Goal: Transaction & Acquisition: Purchase product/service

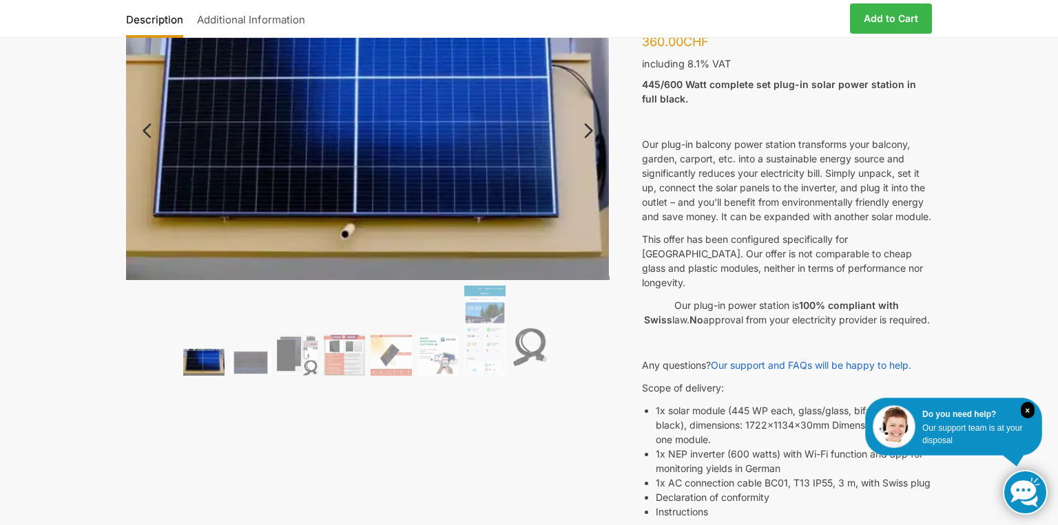
scroll to position [120, 0]
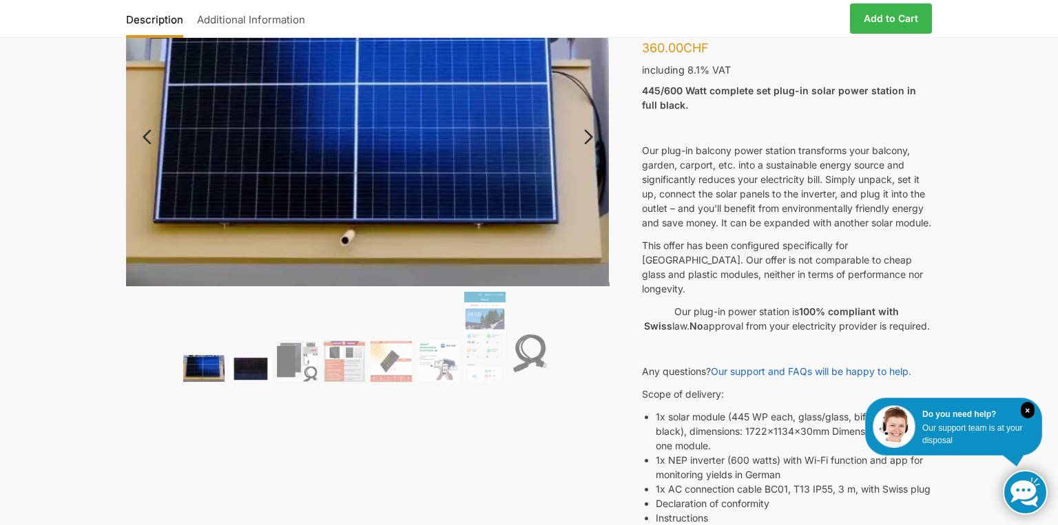
click at [244, 371] on img at bounding box center [250, 369] width 41 height 26
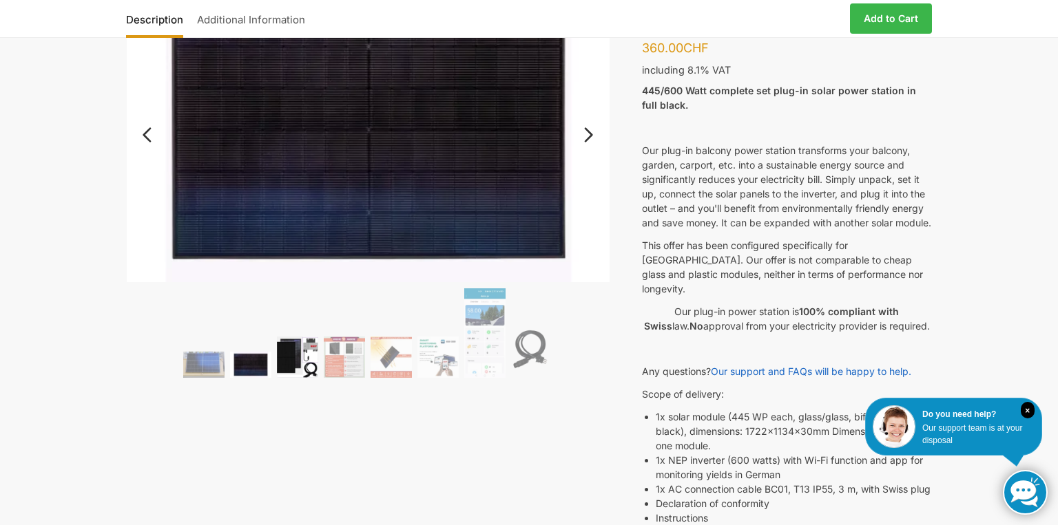
click at [295, 364] on img at bounding box center [297, 357] width 41 height 41
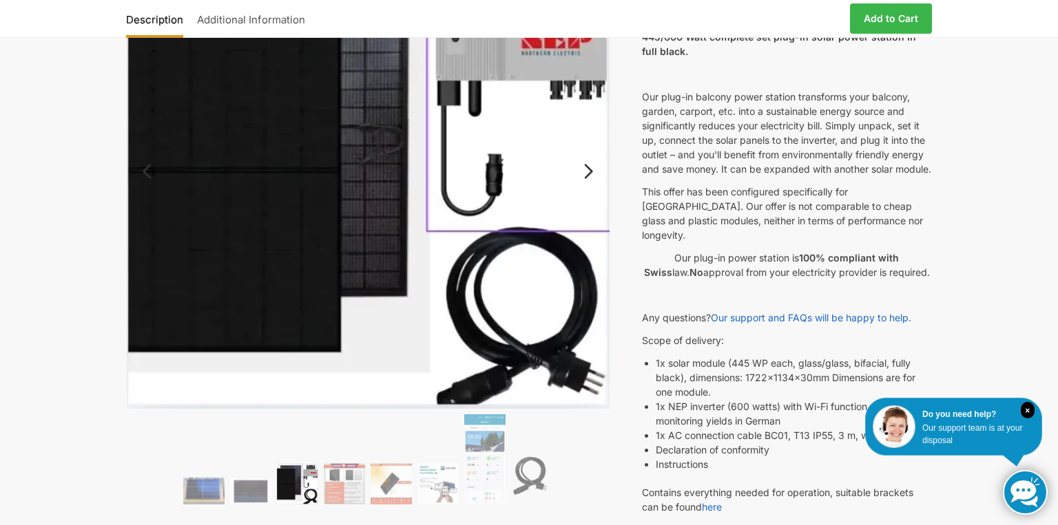
scroll to position [198, 0]
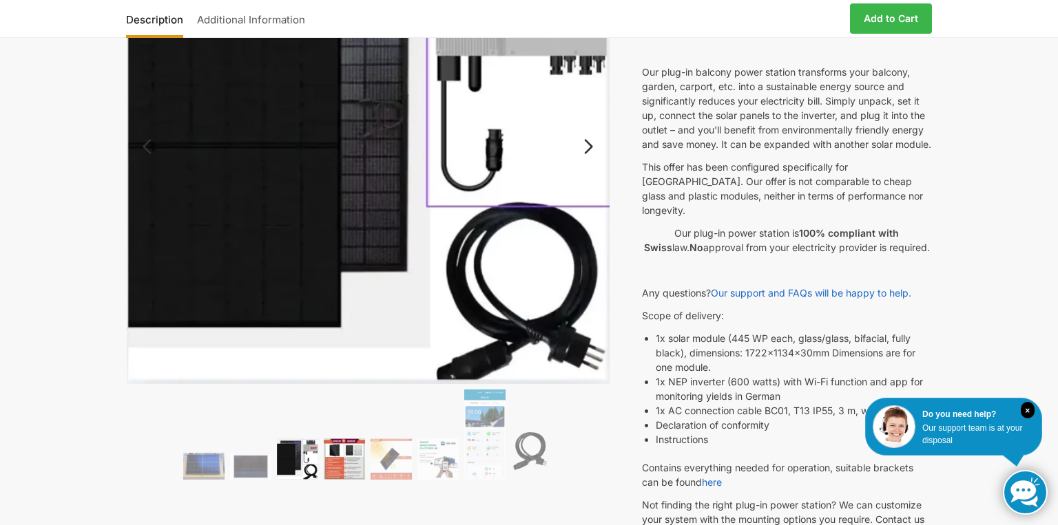
click at [353, 462] on img at bounding box center [344, 459] width 41 height 41
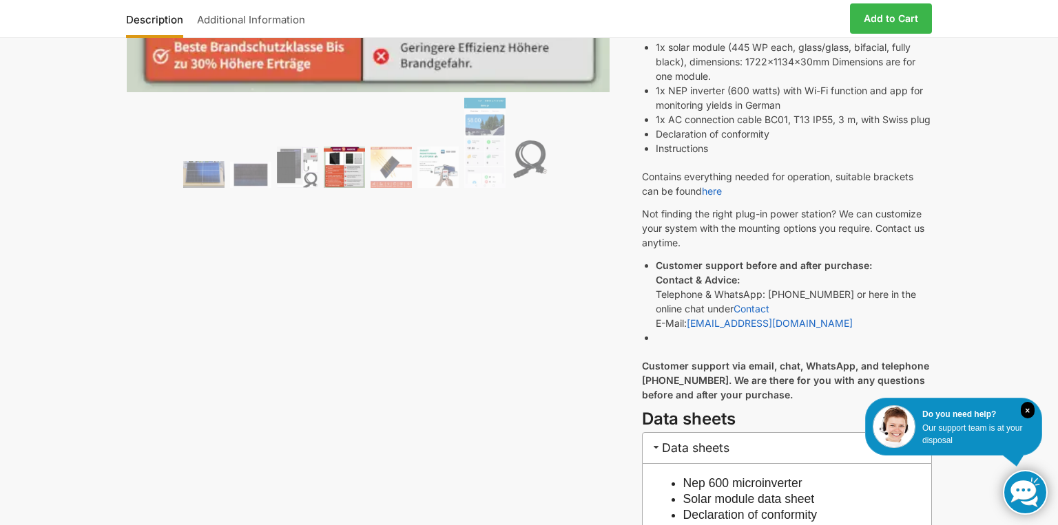
scroll to position [497, 0]
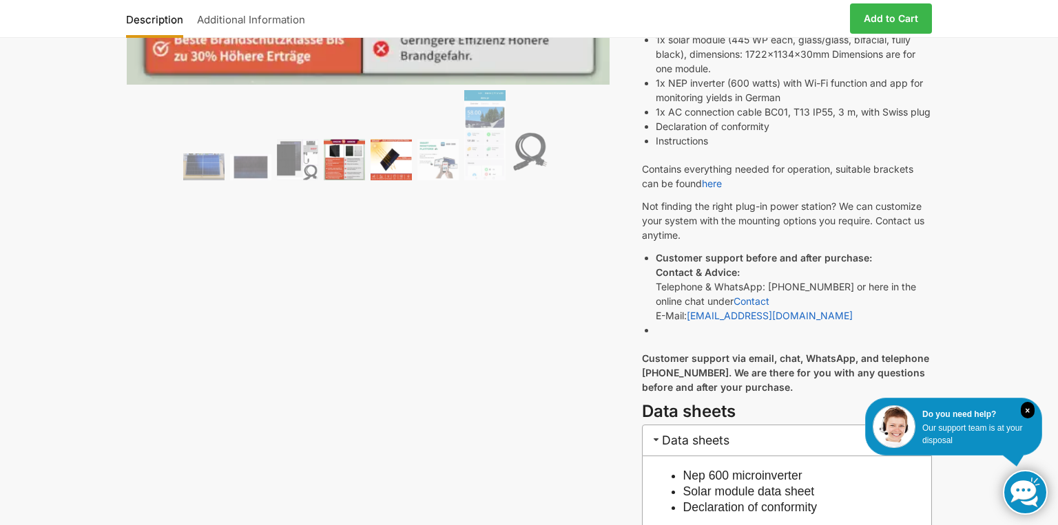
click at [397, 171] on img at bounding box center [390, 159] width 41 height 41
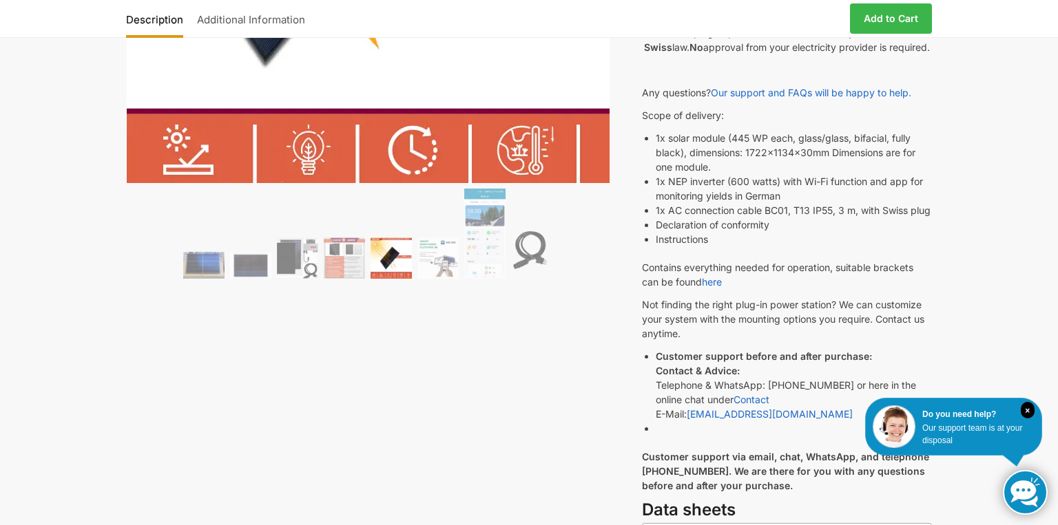
scroll to position [424, 0]
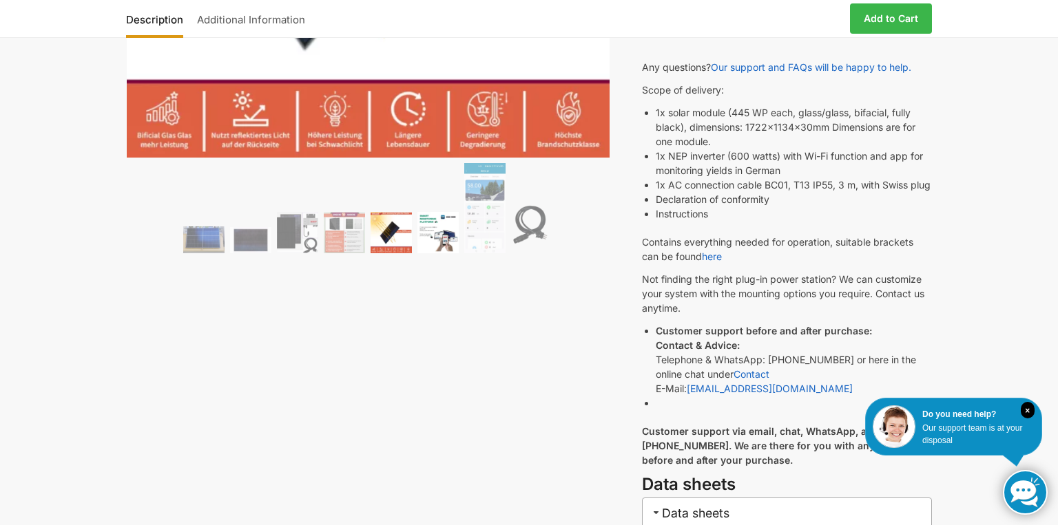
click at [448, 240] on img at bounding box center [437, 232] width 41 height 41
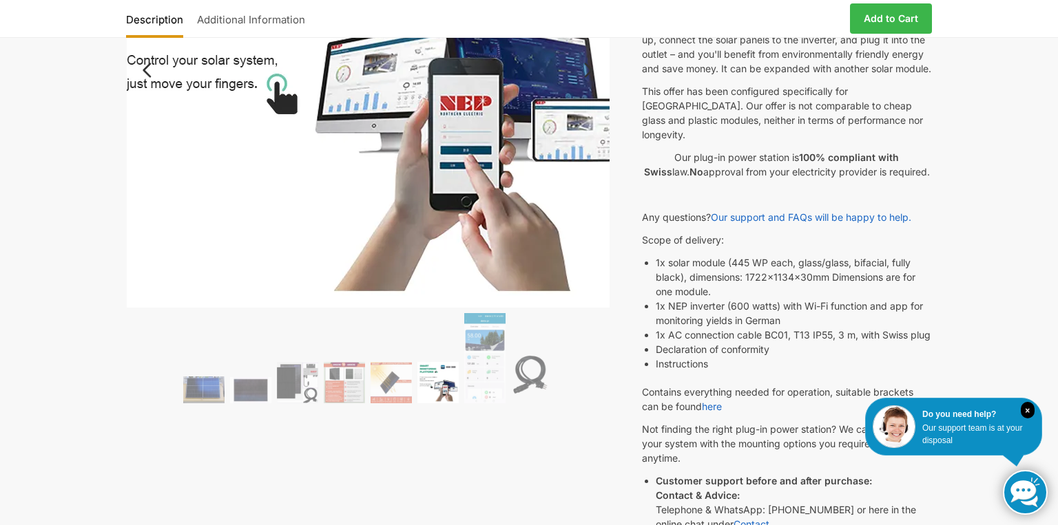
scroll to position [275, 0]
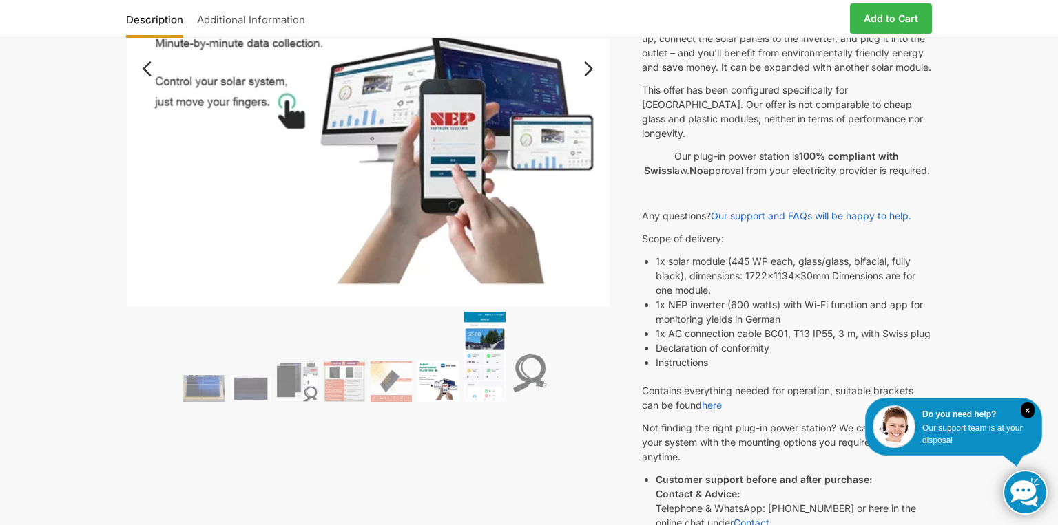
click at [478, 345] on img at bounding box center [484, 357] width 41 height 90
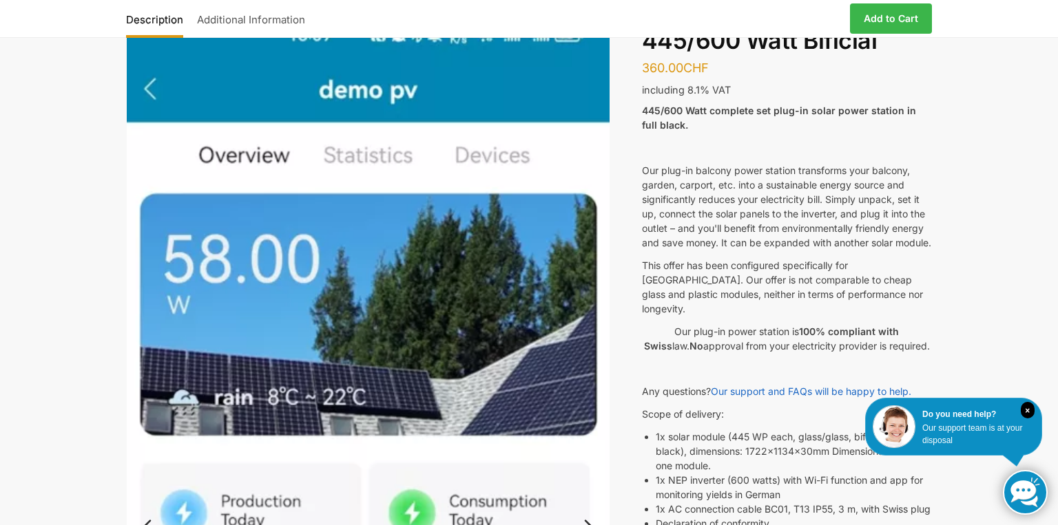
scroll to position [0, 0]
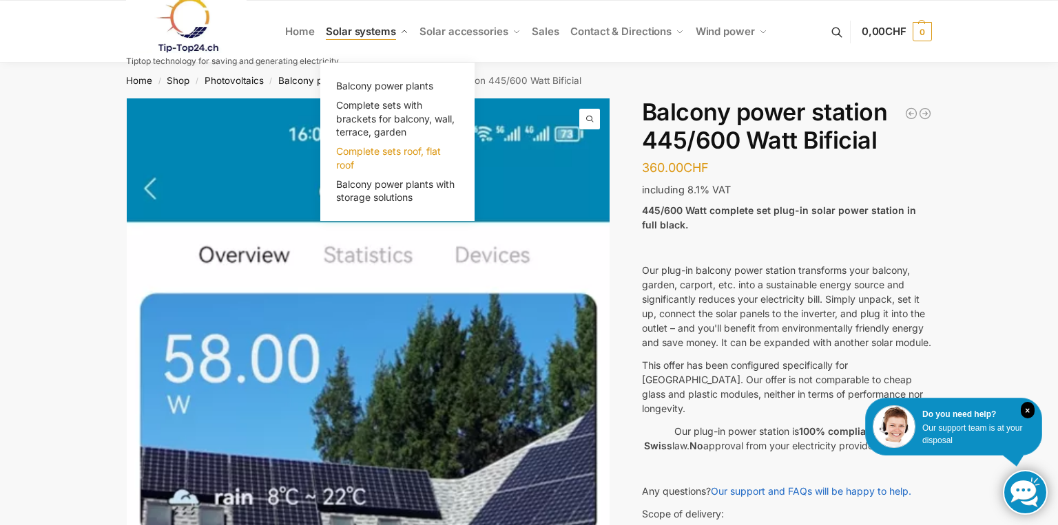
click at [373, 154] on font "Complete sets roof, flat roof" at bounding box center [388, 157] width 105 height 25
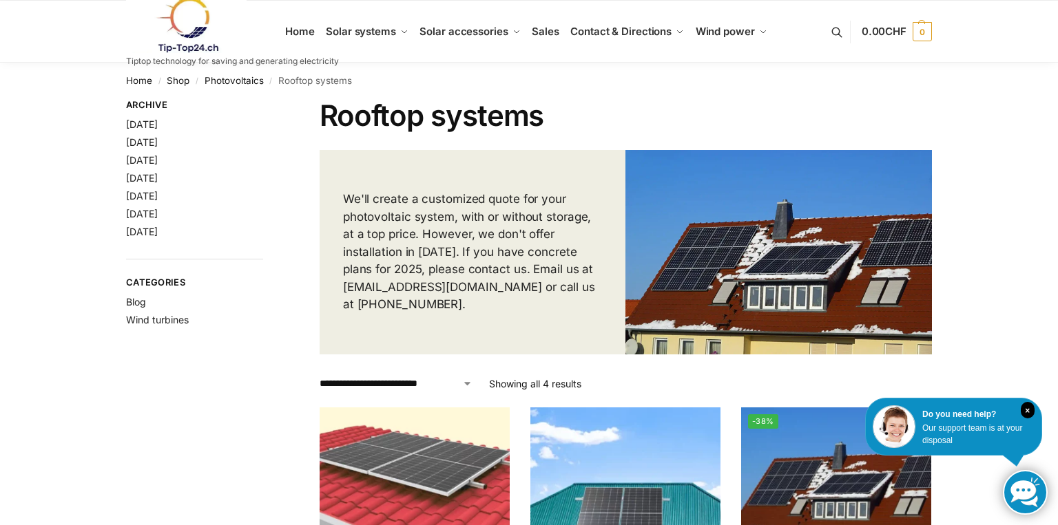
scroll to position [6, 0]
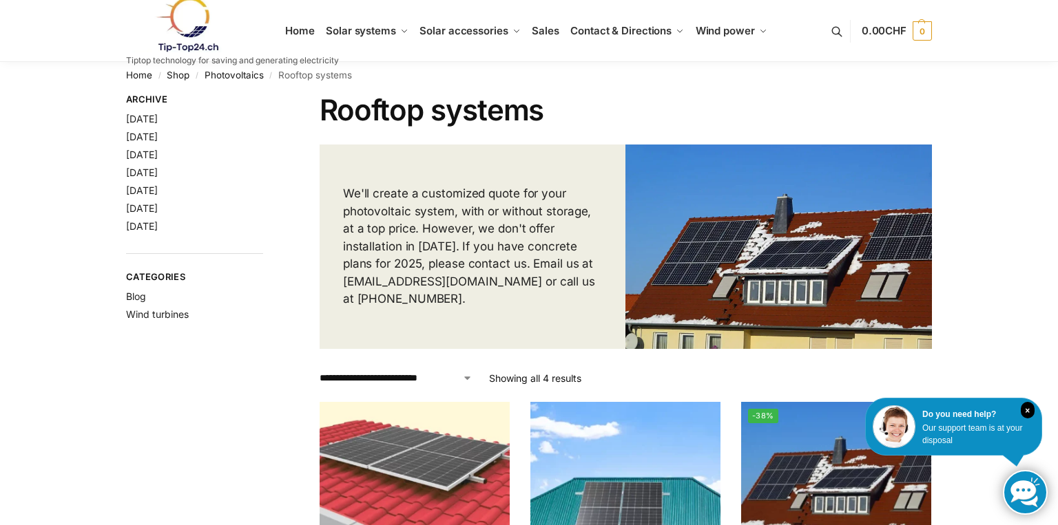
click at [450, 233] on font "We'll create a customized quote for your photovoltaic system, with or without s…" at bounding box center [469, 246] width 252 height 119
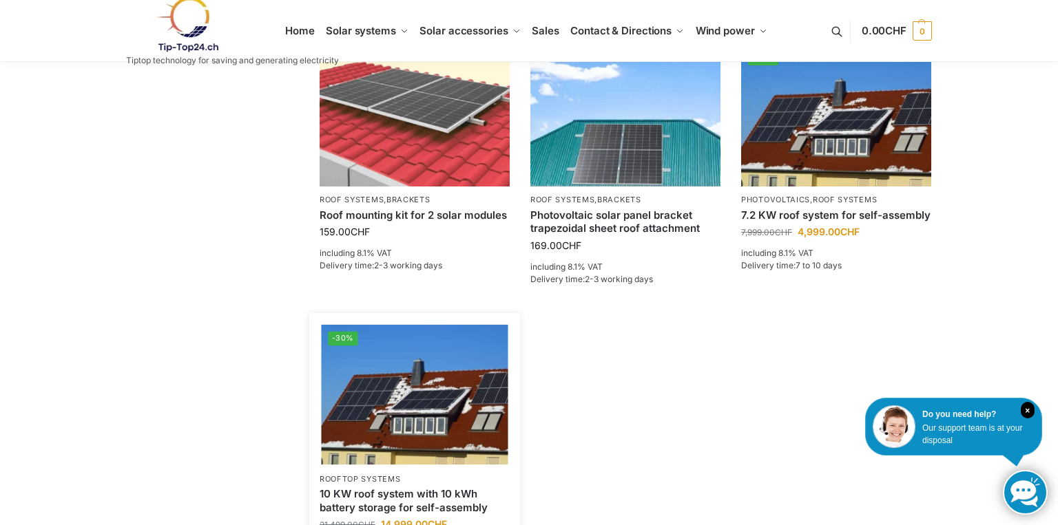
scroll to position [314, 0]
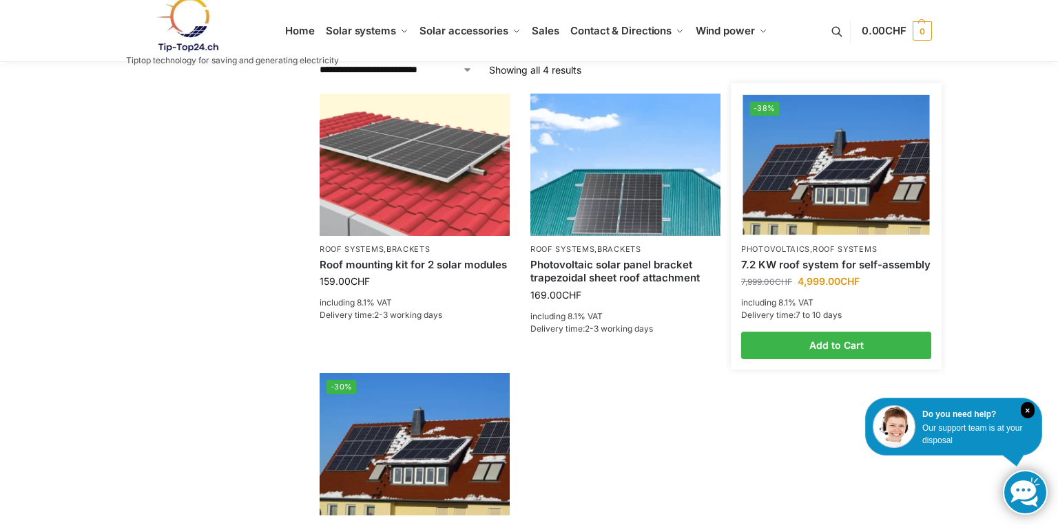
click at [832, 260] on font "7.2 KW roof system for self-assembly" at bounding box center [835, 264] width 189 height 13
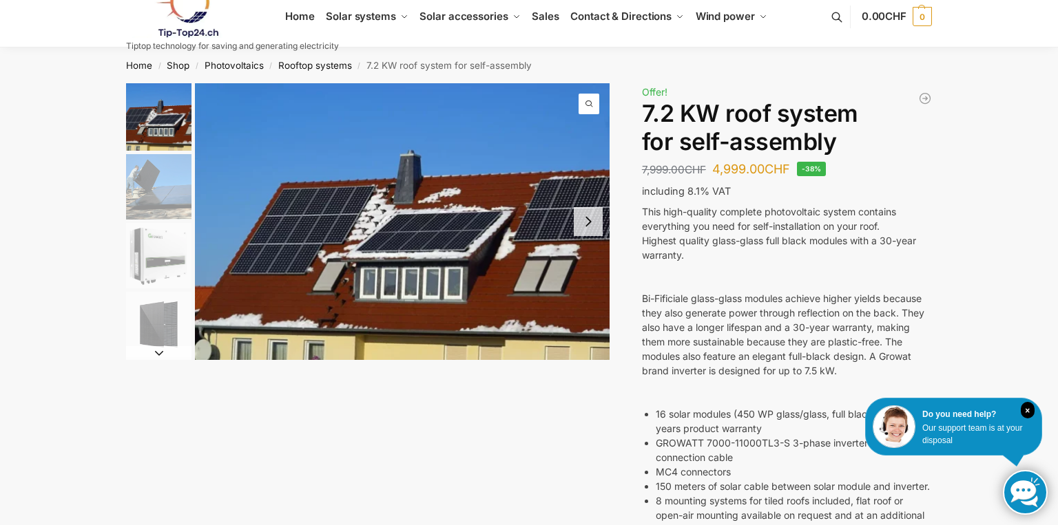
scroll to position [16, 0]
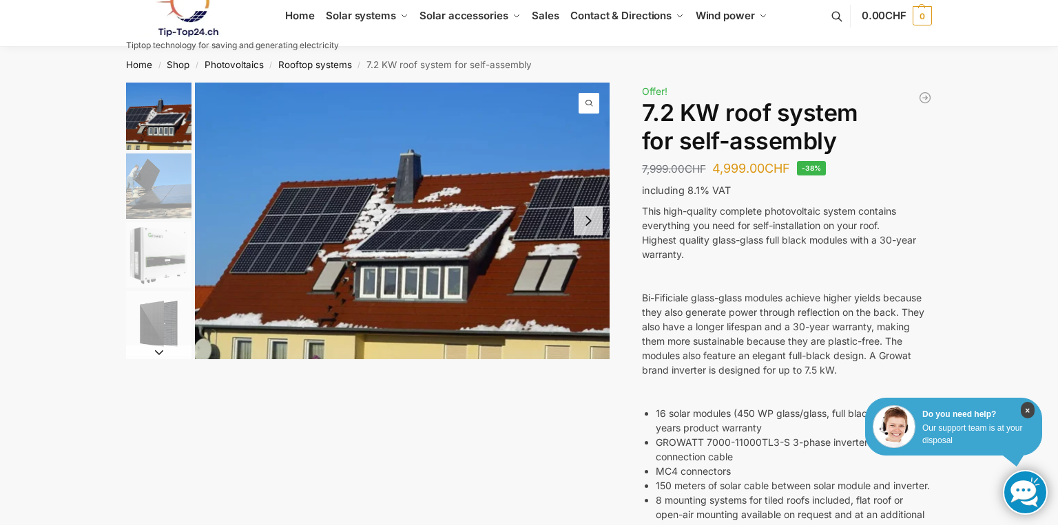
click at [1029, 412] on font "×" at bounding box center [1027, 411] width 5 height 10
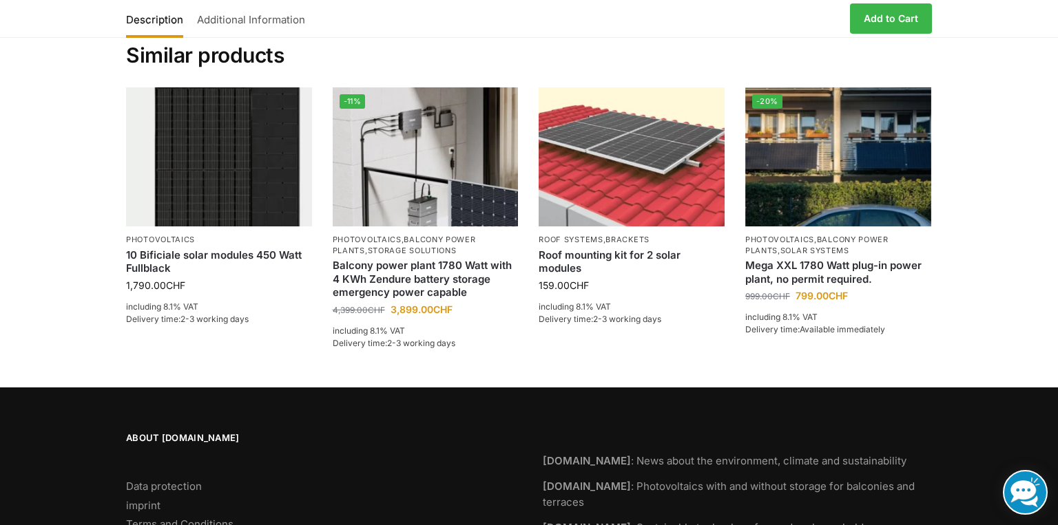
scroll to position [1312, 0]
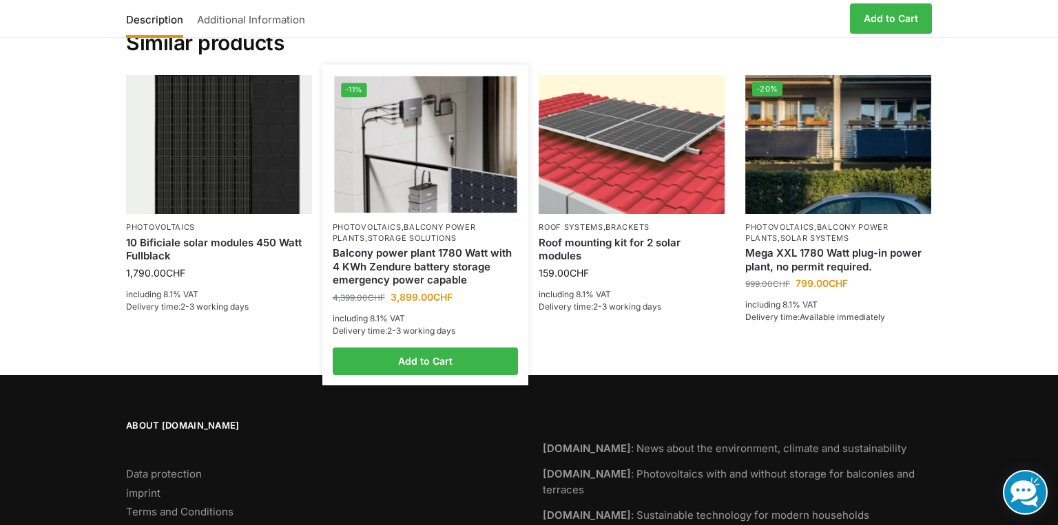
click at [425, 152] on img at bounding box center [425, 144] width 182 height 137
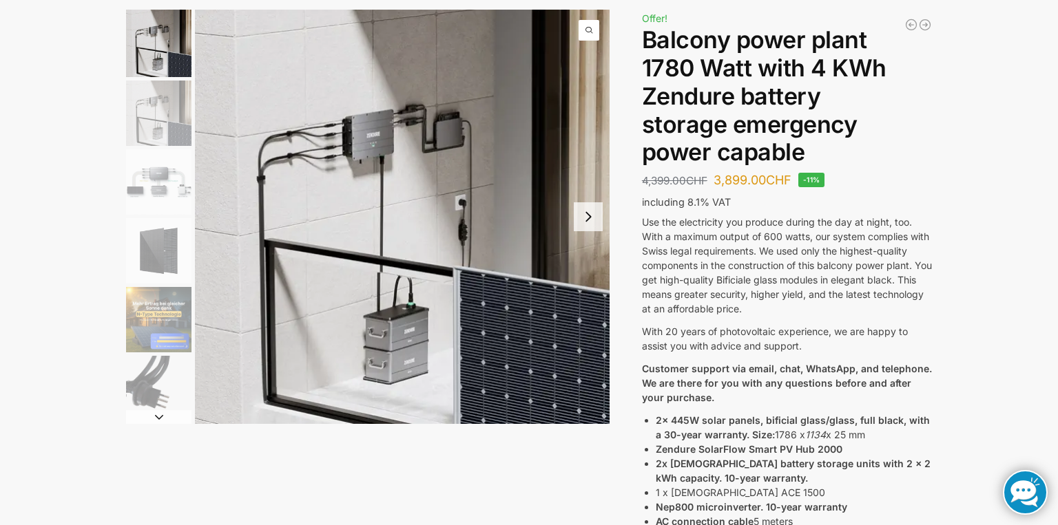
scroll to position [93, 0]
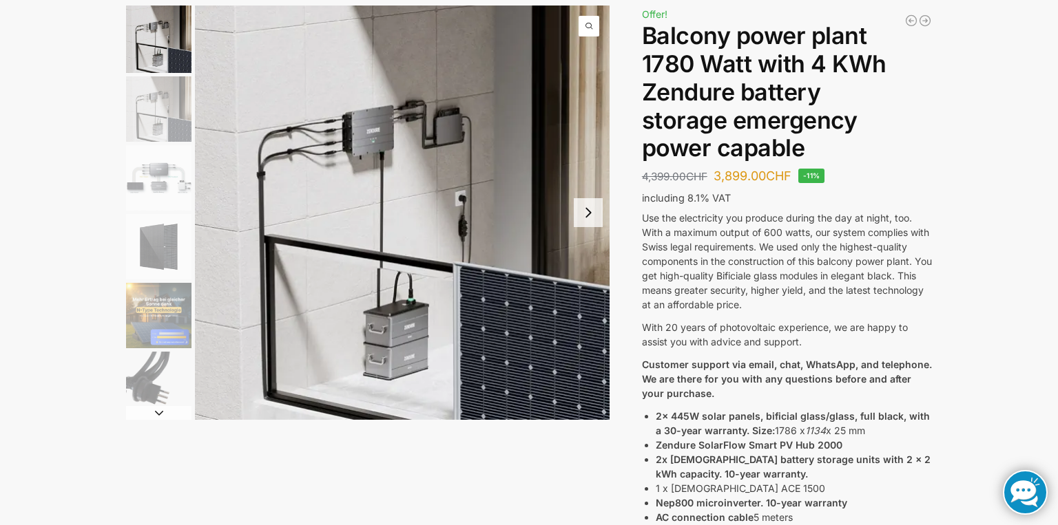
click at [160, 173] on img "3 / 11" at bounding box center [158, 177] width 65 height 65
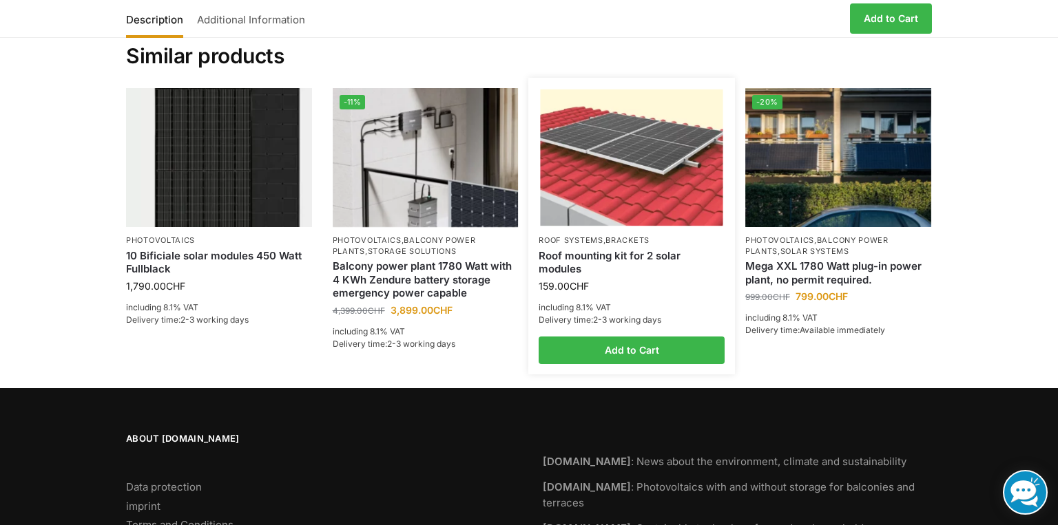
scroll to position [1224, 0]
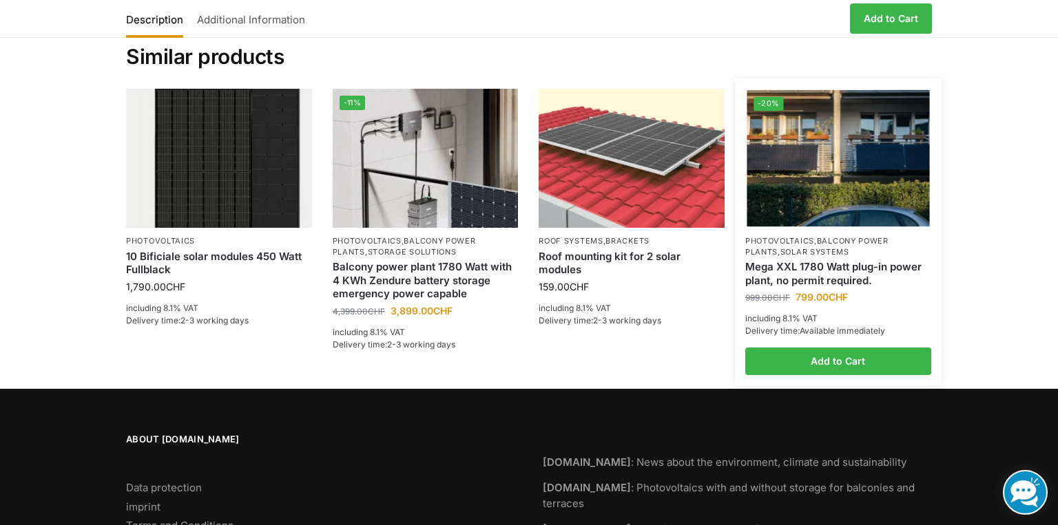
click at [796, 183] on img at bounding box center [837, 158] width 182 height 137
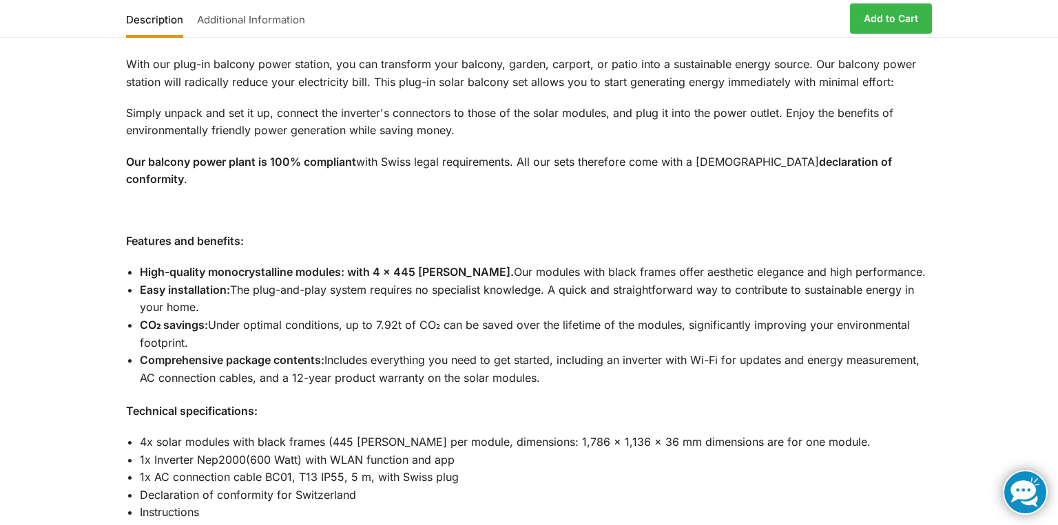
scroll to position [1142, 0]
